Goal: Find contact information: Find contact information

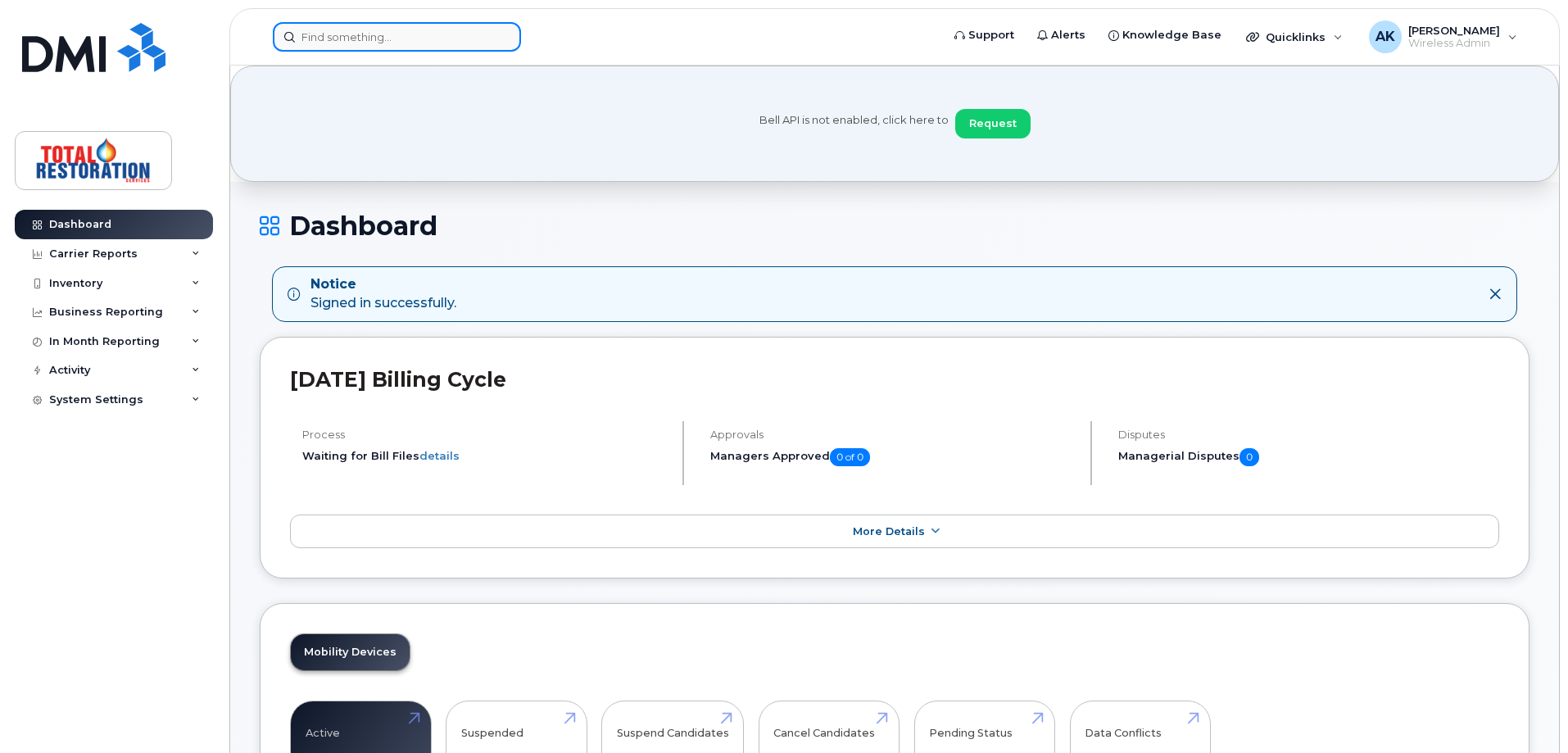
click at [362, 42] on input at bounding box center [397, 37] width 248 height 29
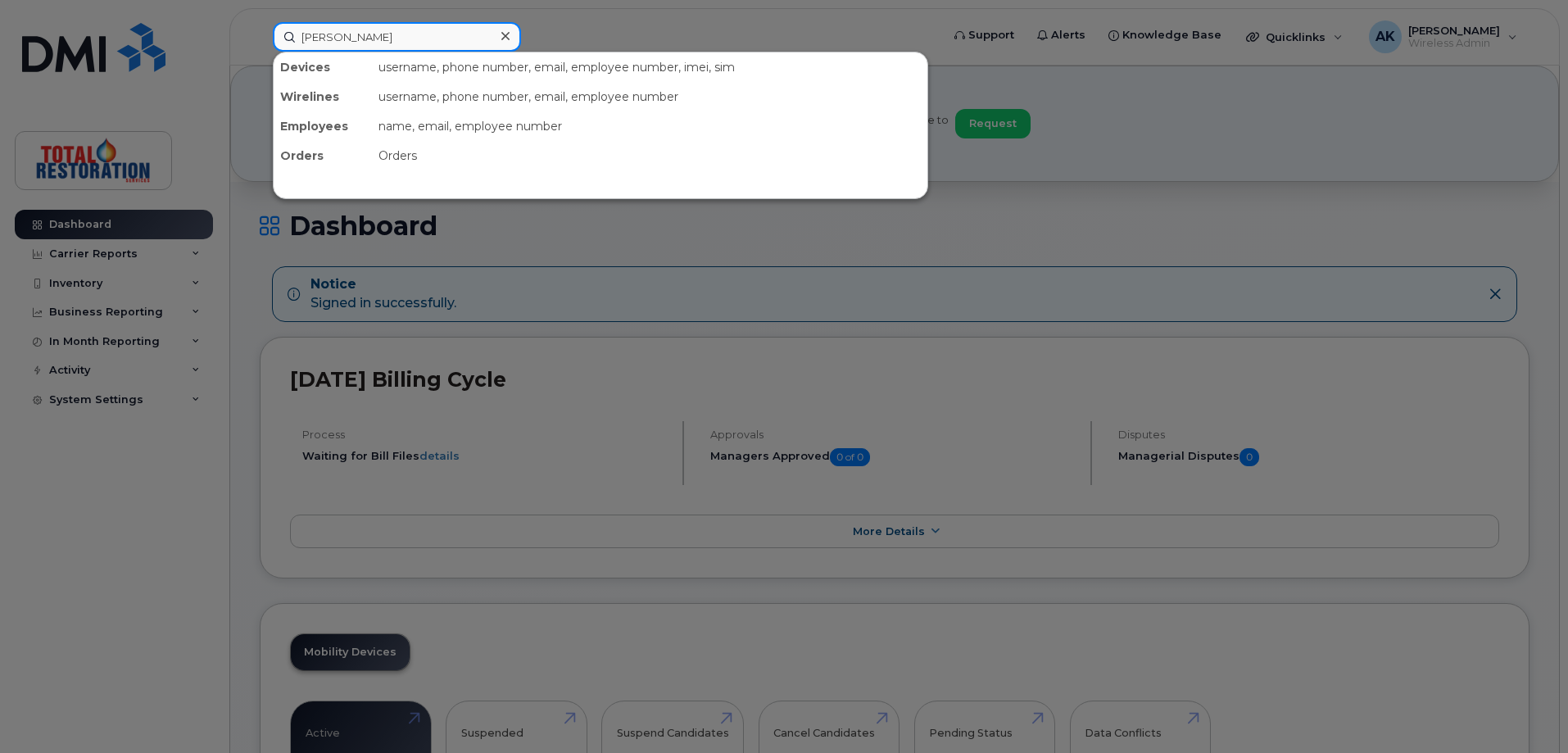
type input "[PERSON_NAME]"
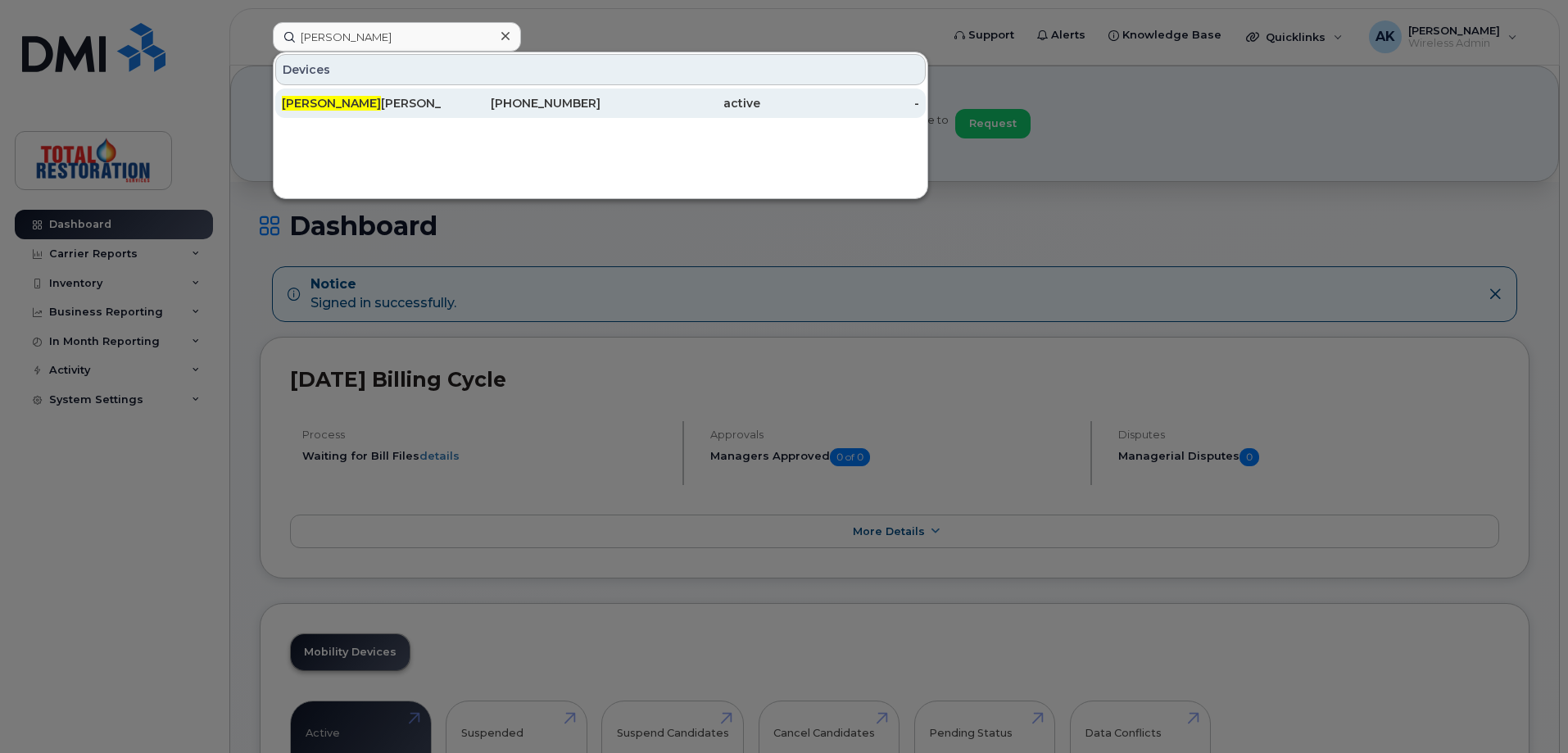
click at [311, 101] on span "[PERSON_NAME]" at bounding box center [331, 103] width 99 height 15
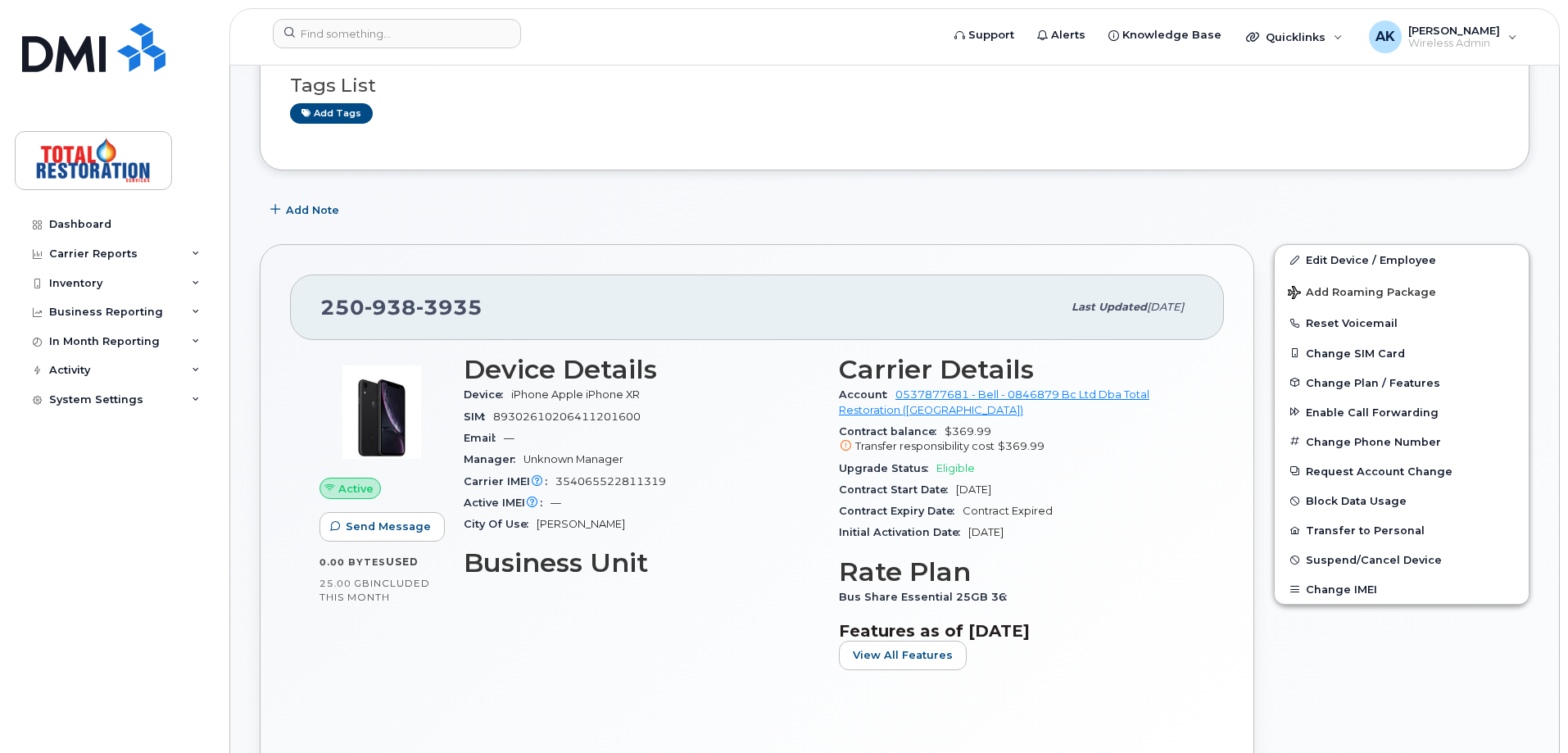
scroll to position [328, 0]
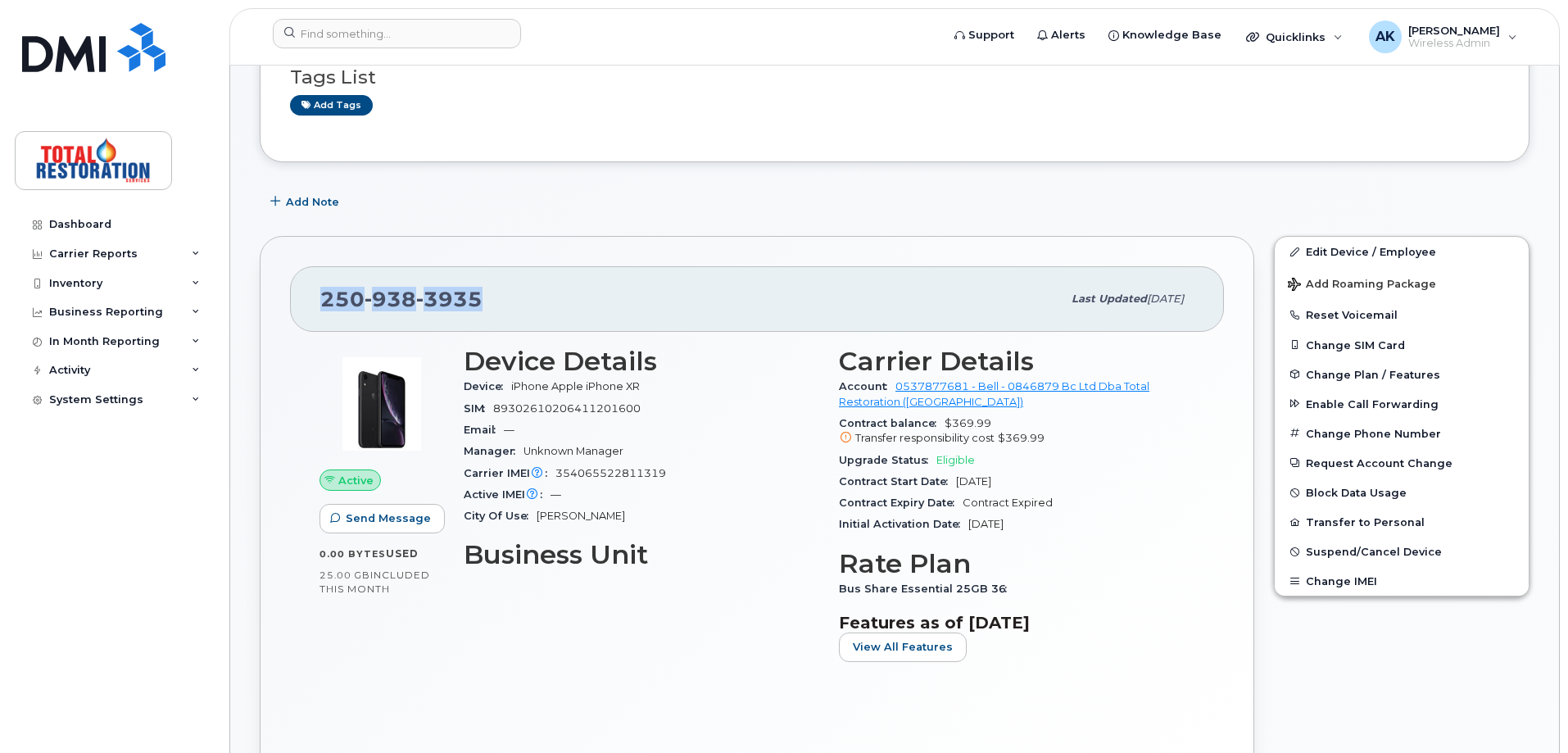
drag, startPoint x: 490, startPoint y: 296, endPoint x: 314, endPoint y: 297, distance: 176.0
click at [314, 297] on div "250 938 3935 Last updated Jul 30, 2025" at bounding box center [757, 298] width 934 height 66
copy span "250 938 3935"
